Goal: Find contact information: Find contact information

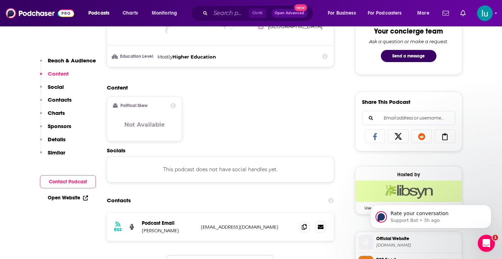
scroll to position [385, 0]
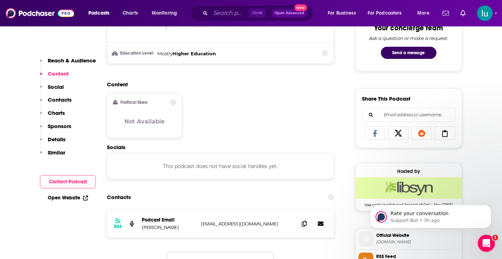
drag, startPoint x: 278, startPoint y: 224, endPoint x: 200, endPoint y: 222, distance: 78.0
click at [200, 222] on div "RSS Podcast Email Rob Southgate southgatemediagroup@gmail.com southgatemediagro…" at bounding box center [220, 223] width 227 height 28
copy p "southgatemediagroup@gmail.com"
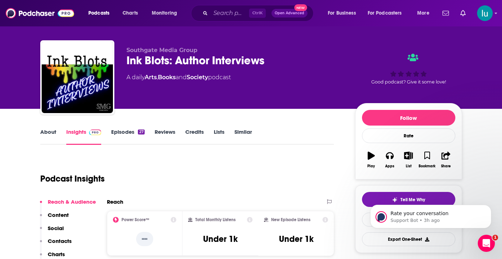
scroll to position [0, 0]
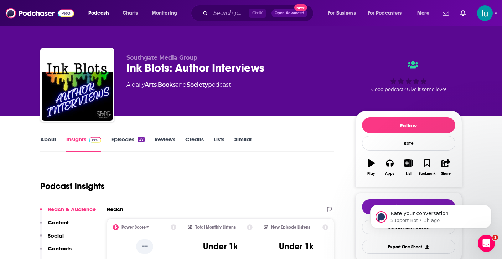
click at [47, 139] on link "About" at bounding box center [48, 144] width 16 height 16
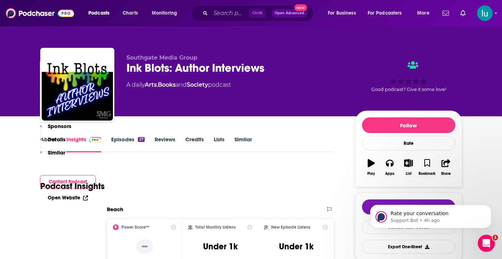
scroll to position [683, 0]
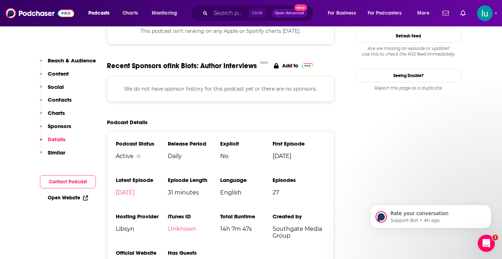
drag, startPoint x: 500, startPoint y: 120, endPoint x: 502, endPoint y: 141, distance: 20.8
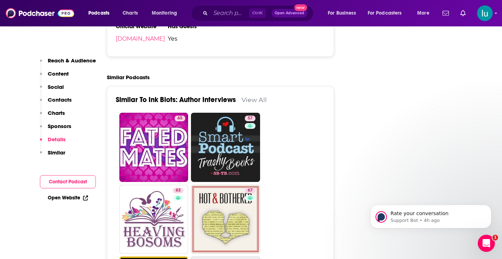
scroll to position [1215, 0]
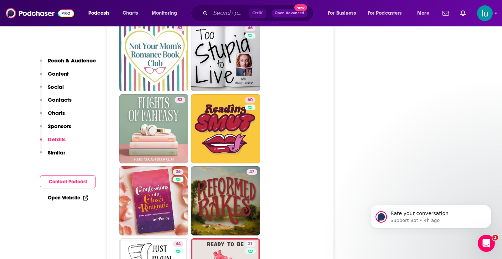
drag, startPoint x: 498, startPoint y: 104, endPoint x: 490, endPoint y: 46, distance: 58.9
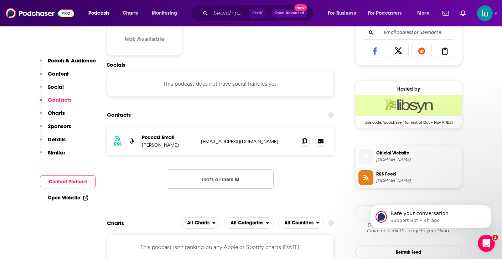
scroll to position [459, 0]
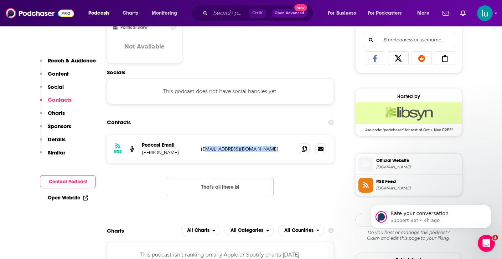
drag, startPoint x: 207, startPoint y: 148, endPoint x: 271, endPoint y: 153, distance: 64.3
click at [271, 153] on div "RSS Podcast Email Rob Southgate southgatemediagroup@gmail.com southgatemediagro…" at bounding box center [220, 149] width 227 height 28
click at [281, 151] on p "southgatemediagroup@gmail.com" at bounding box center [247, 149] width 93 height 6
drag, startPoint x: 281, startPoint y: 151, endPoint x: 212, endPoint y: 151, distance: 69.5
click at [0, 0] on div "Podcast Email Rob Southgate southgatemediagroup@gmail.com southgatemediagroup@g…" at bounding box center [0, 0] width 0 height 0
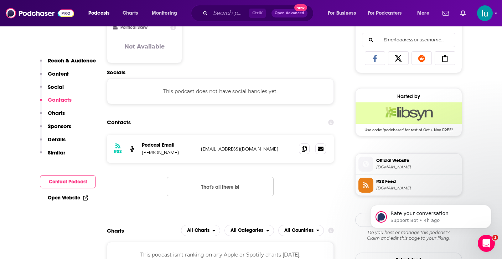
copy div "southgatemediagroup@gmail.com"
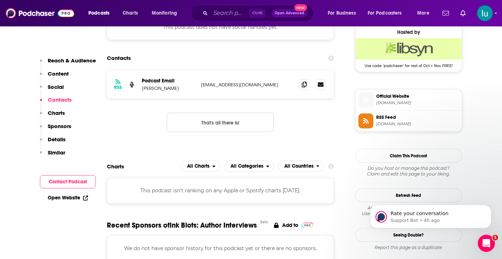
scroll to position [531, 0]
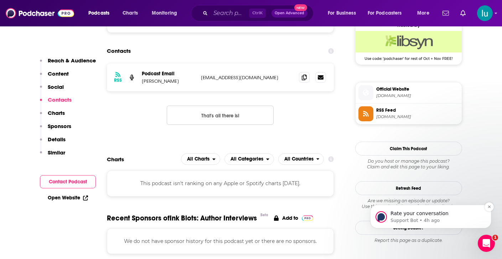
click at [440, 221] on p "Support Bot • 4h ago" at bounding box center [436, 220] width 92 height 6
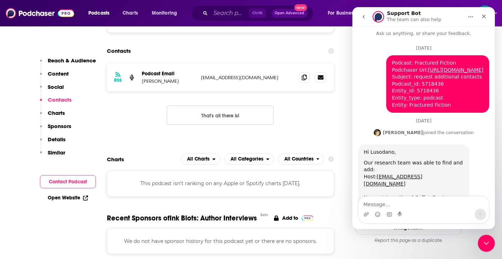
scroll to position [3, 0]
click at [428, 72] on link "https://www.podchaser.com/podcasts/fractured-fiction-5718436" at bounding box center [456, 69] width 56 height 6
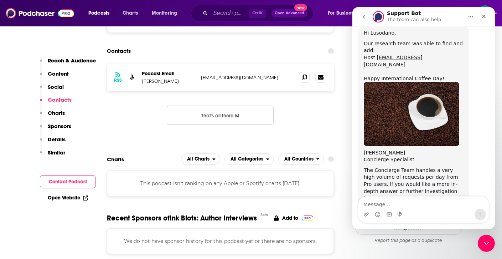
scroll to position [210, 0]
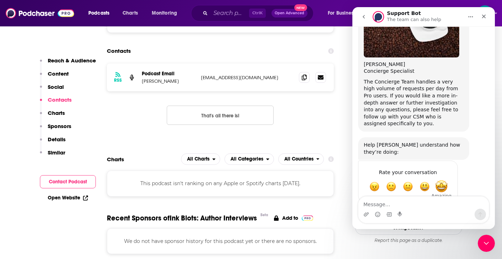
click at [440, 180] on span "Amazing" at bounding box center [441, 186] width 13 height 13
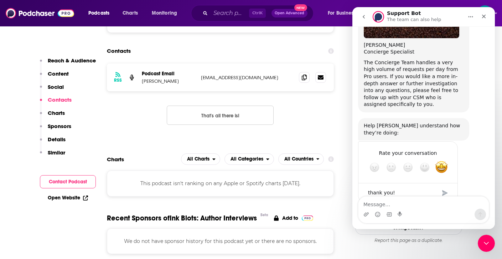
type textarea "thank you!"
click at [444, 186] on div "Submit" at bounding box center [445, 193] width 14 height 14
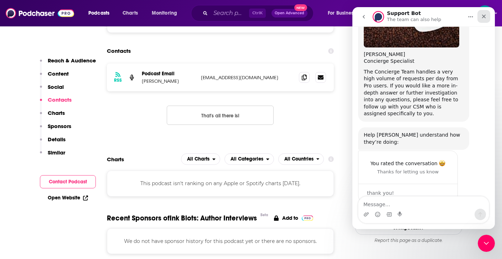
click at [484, 16] on icon "Close" at bounding box center [484, 17] width 6 height 6
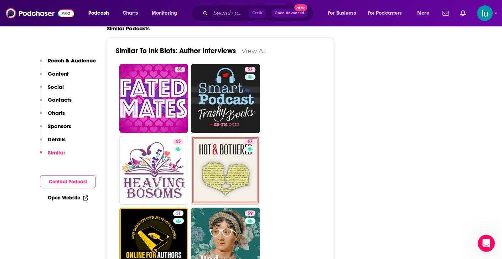
scroll to position [972, 0]
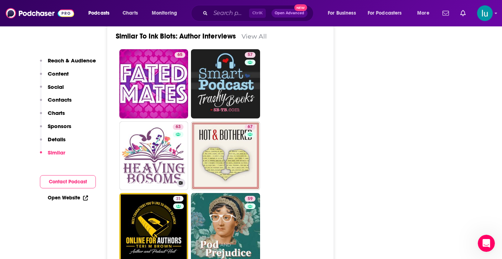
click at [155, 152] on link "63 Heaving Bosoms" at bounding box center [153, 155] width 69 height 69
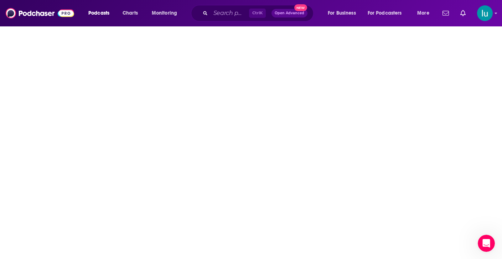
type input "https://www.podchaser.com/podcasts/heaving-bosoms-578005"
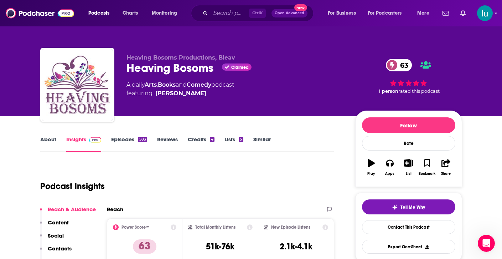
click at [47, 141] on link "About" at bounding box center [48, 144] width 16 height 16
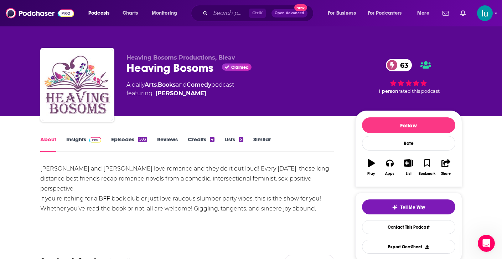
click at [73, 139] on link "Insights" at bounding box center [83, 144] width 35 height 16
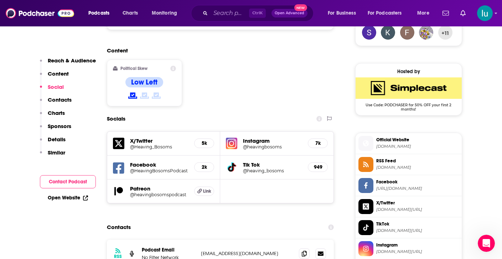
scroll to position [556, 0]
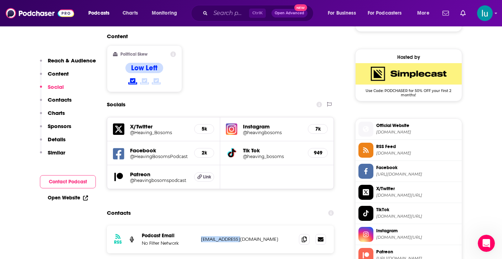
drag, startPoint x: 243, startPoint y: 202, endPoint x: 199, endPoint y: 203, distance: 44.5
click at [199, 225] on div "RSS Podcast Email No Filter Network admin@bleav.com admin@bleav.com" at bounding box center [220, 239] width 227 height 28
copy p "admin@bleav.com"
